Goal: Task Accomplishment & Management: Manage account settings

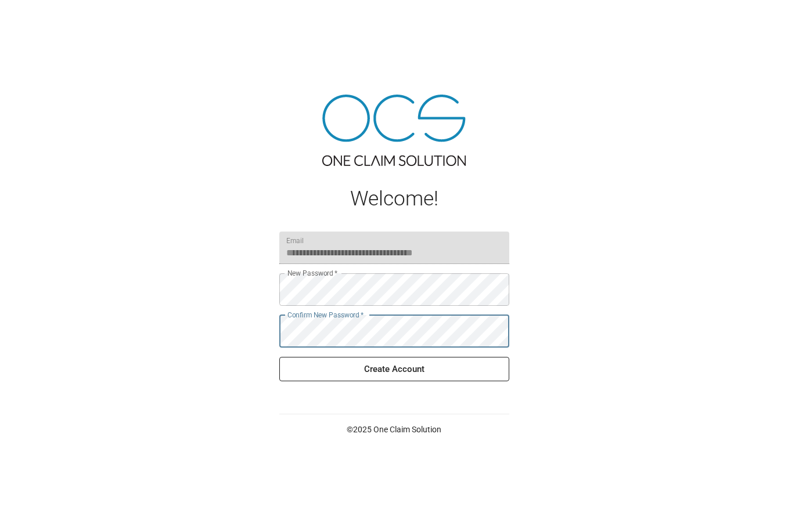
click at [396, 367] on button "Create Account" at bounding box center [394, 369] width 230 height 24
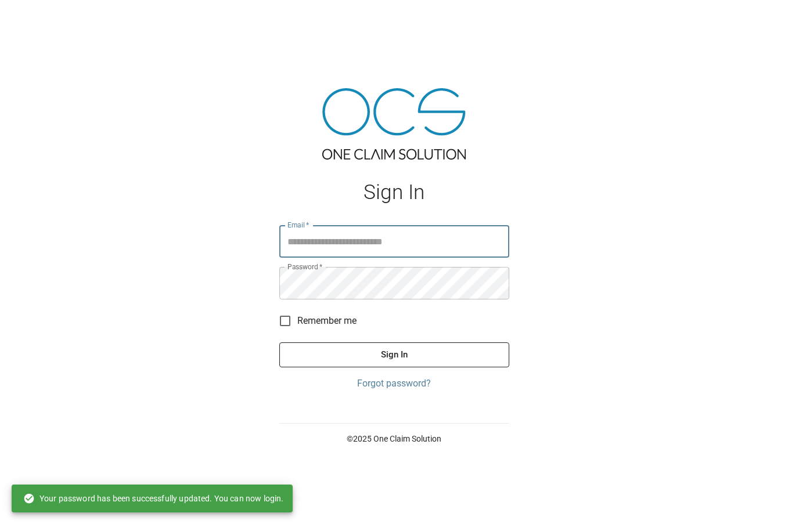
type input "**********"
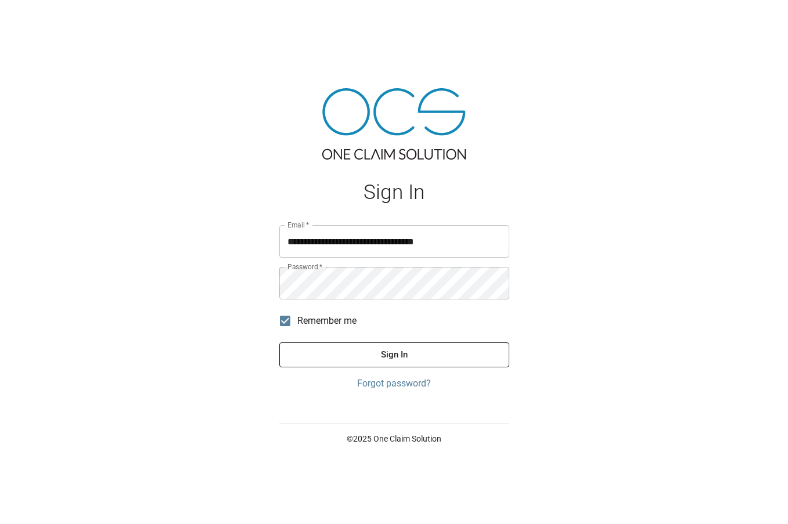
click at [402, 357] on button "Sign In" at bounding box center [394, 354] width 230 height 24
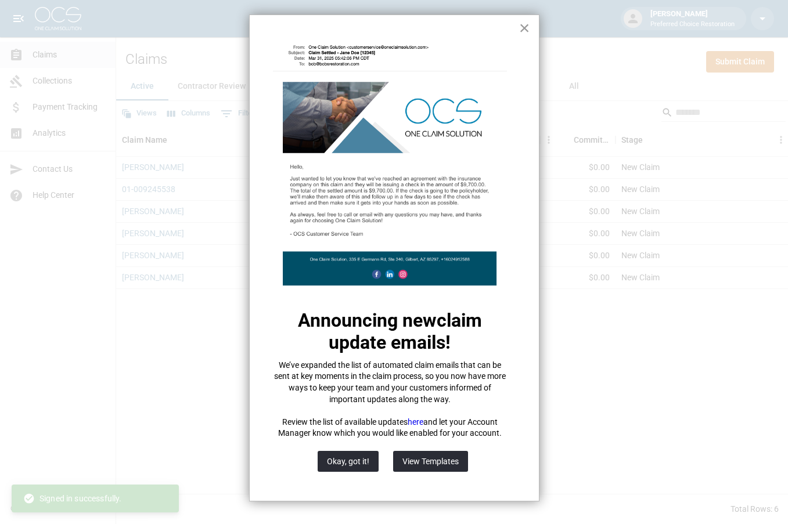
click at [524, 27] on button "×" at bounding box center [524, 28] width 11 height 19
